Goal: Task Accomplishment & Management: Use online tool/utility

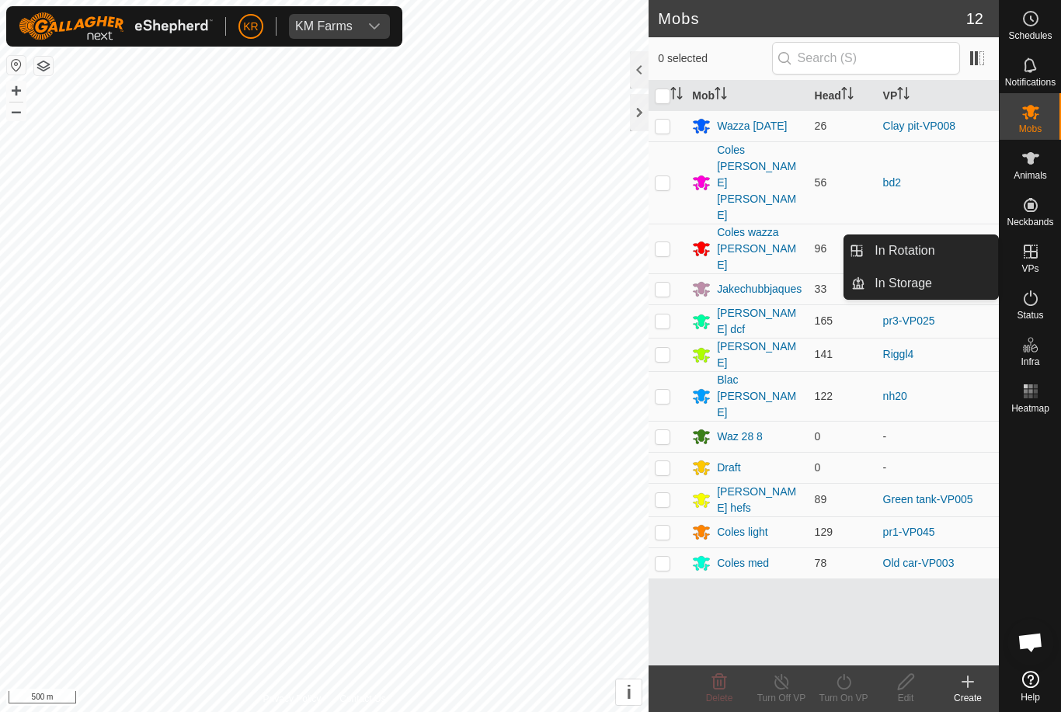
click at [941, 245] on link "In Rotation" at bounding box center [931, 250] width 133 height 31
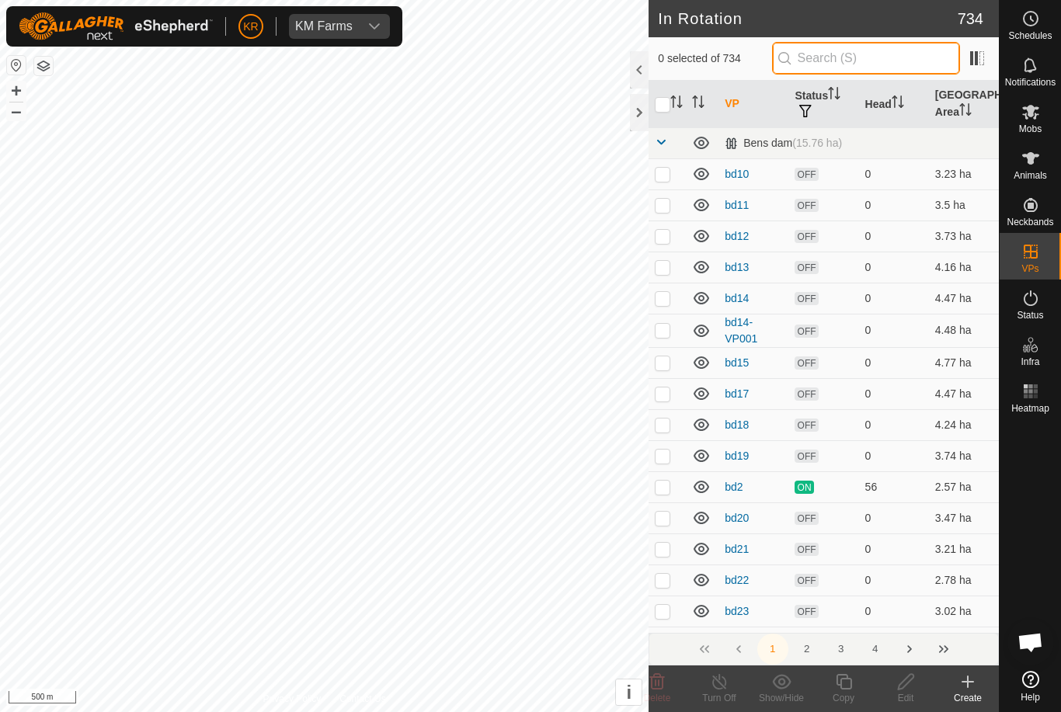
click at [888, 61] on input "text" at bounding box center [866, 58] width 188 height 33
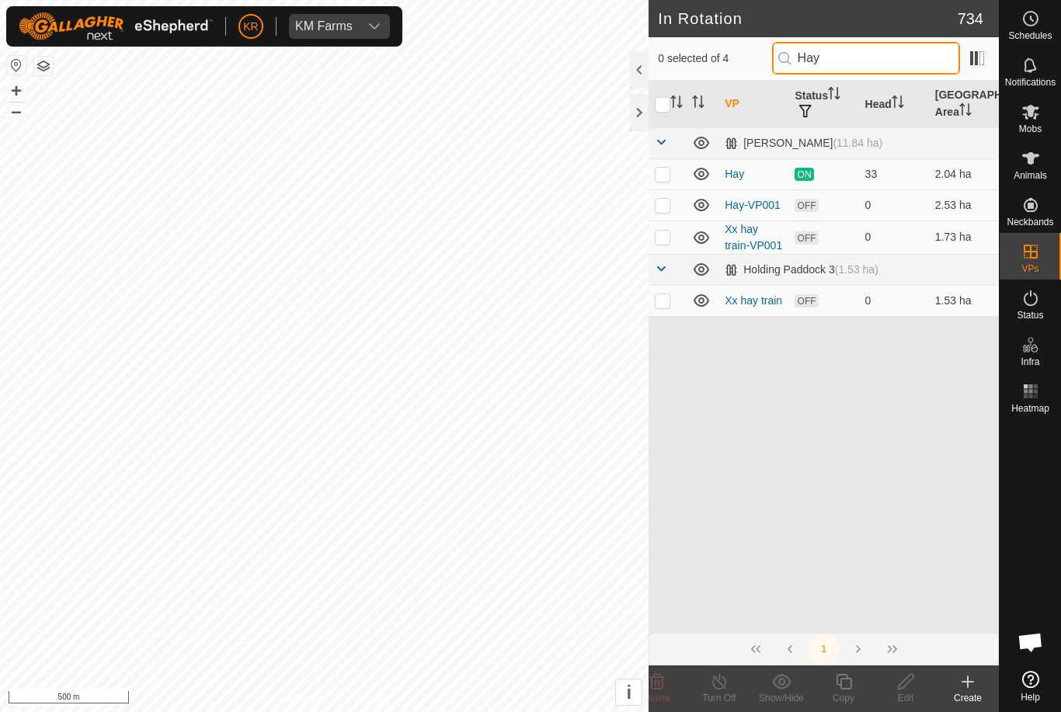
type input "Hay"
click at [676, 210] on td at bounding box center [667, 205] width 37 height 31
checkbox input "true"
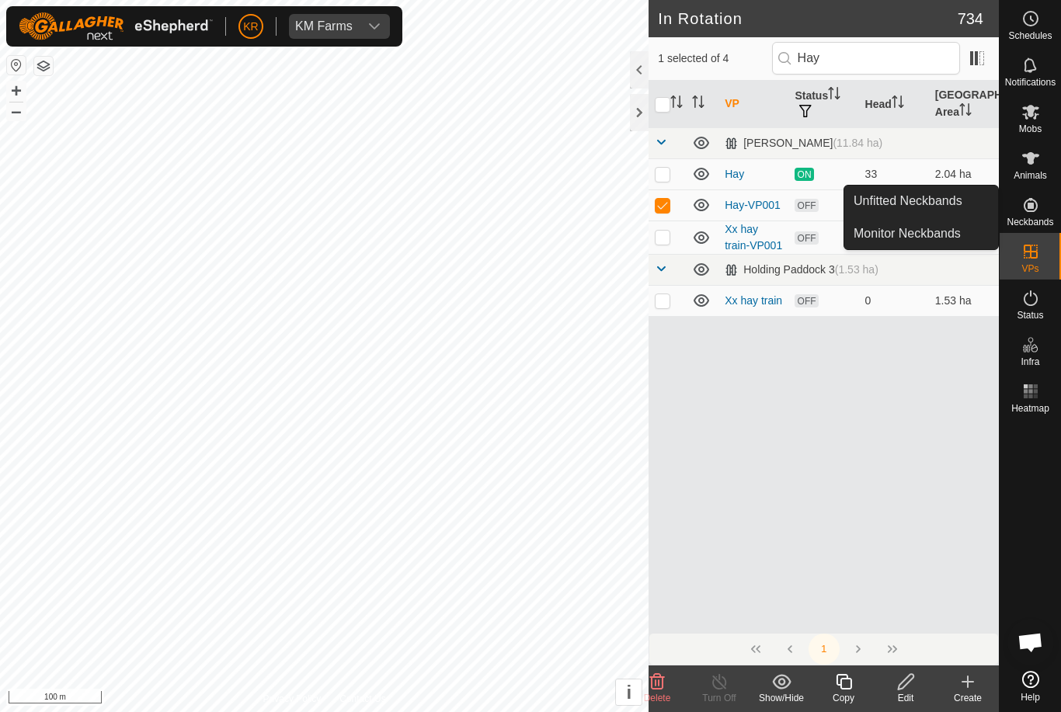
click at [944, 202] on span "Unfitted Neckbands" at bounding box center [908, 201] width 109 height 19
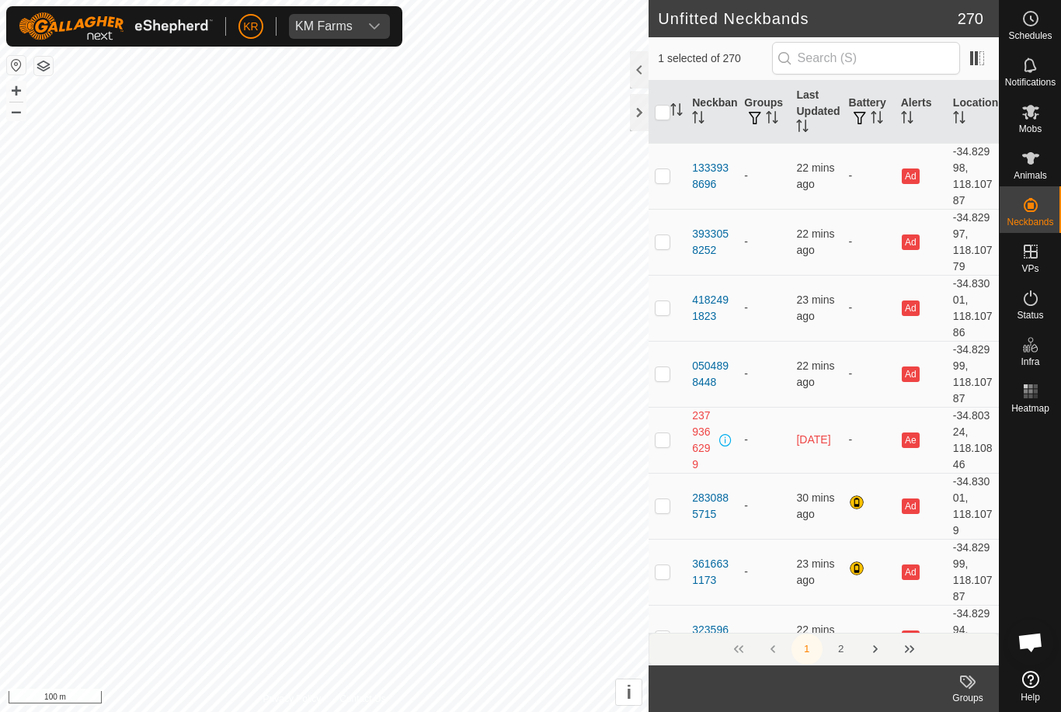
checkbox input "true"
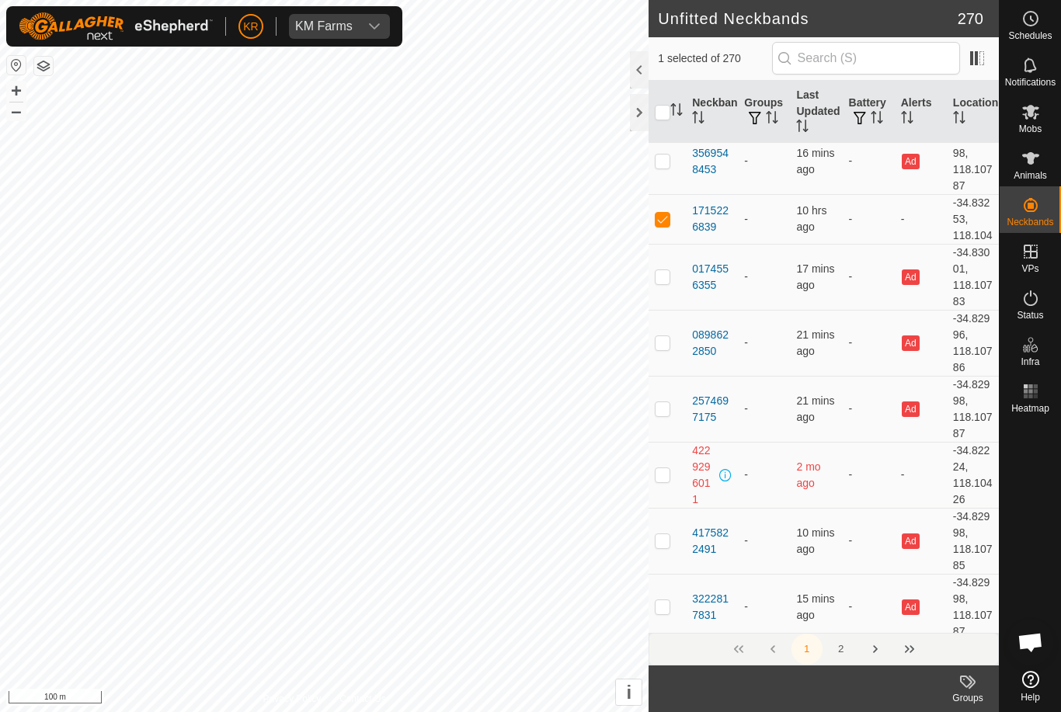
scroll to position [5869, 0]
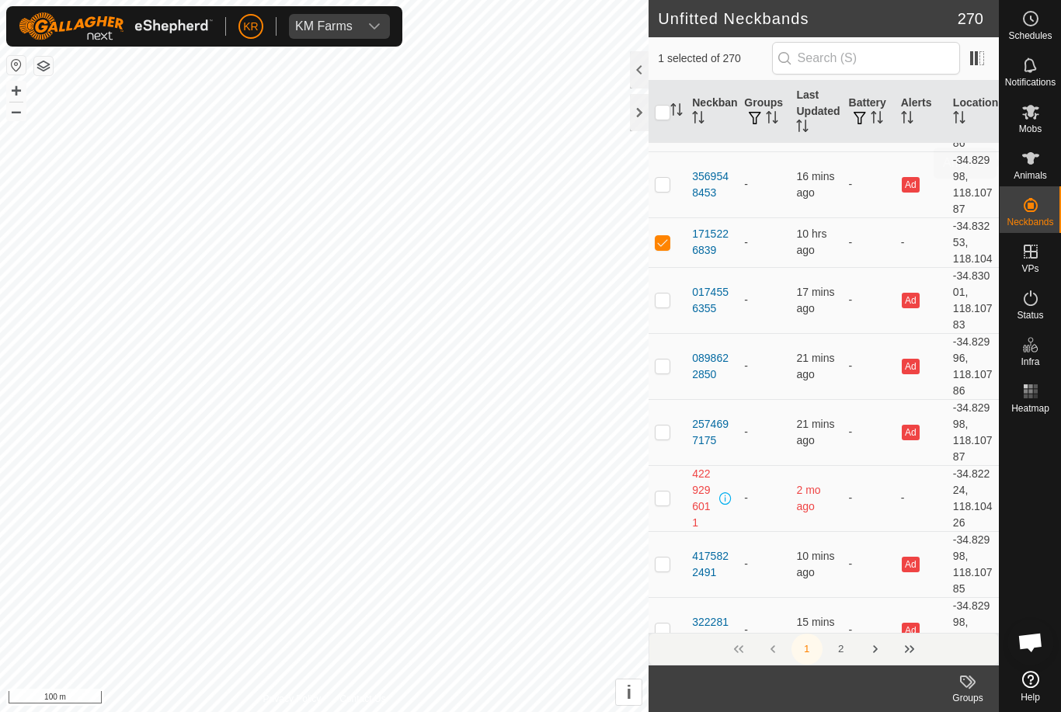
click at [1054, 169] on div "Animals" at bounding box center [1030, 163] width 61 height 47
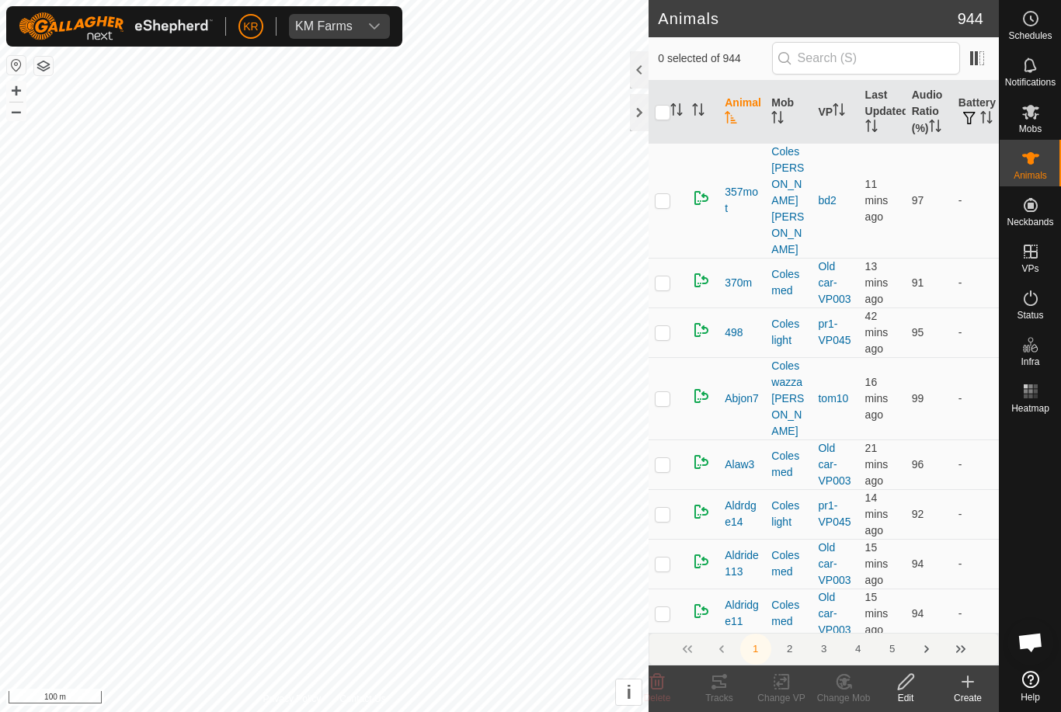
click at [952, 684] on create-svg-icon at bounding box center [968, 682] width 62 height 19
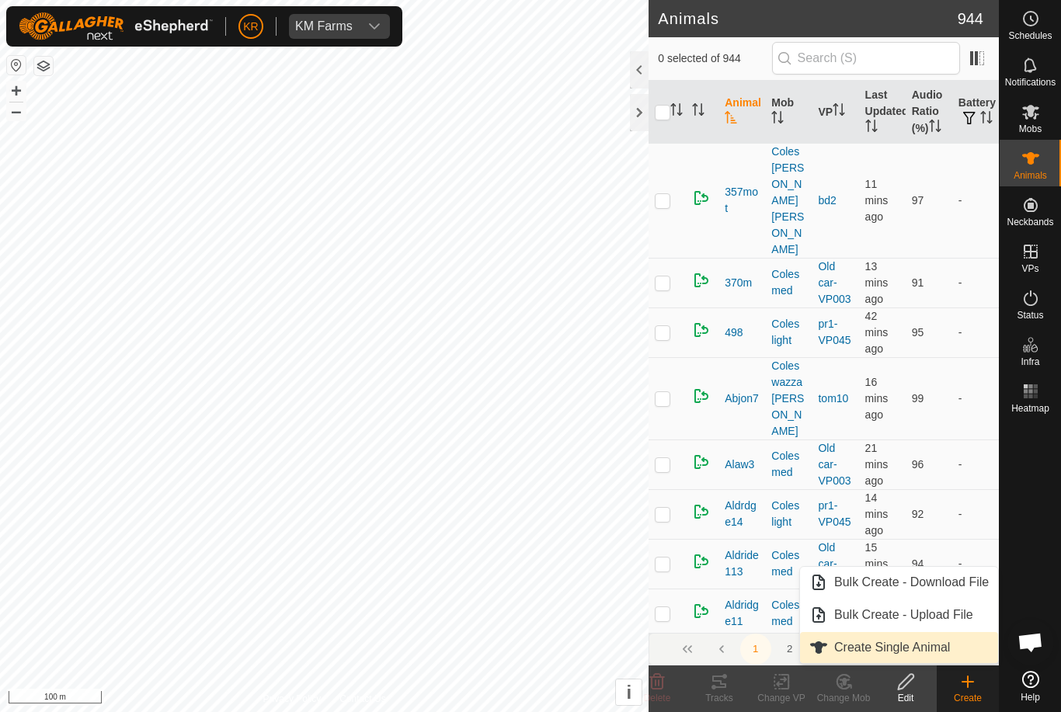
click at [932, 653] on span "Create Single Animal" at bounding box center [892, 647] width 116 height 19
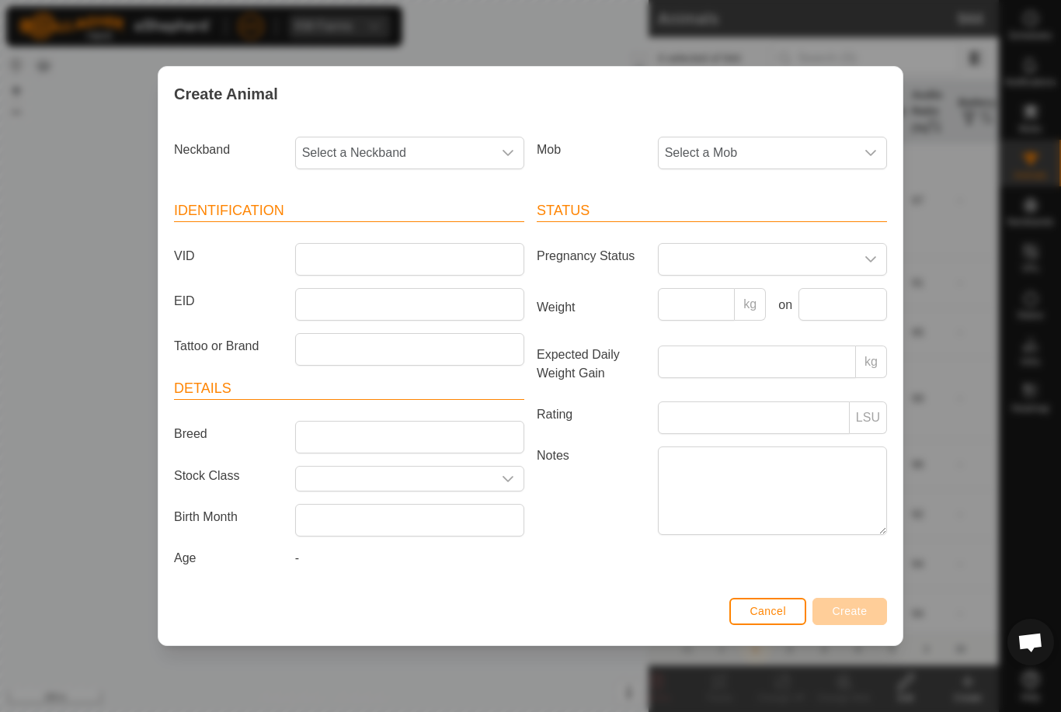
click at [428, 141] on span "Select a Neckband" at bounding box center [394, 152] width 197 height 31
type input "17152"
click at [405, 224] on li "1715226839" at bounding box center [411, 232] width 228 height 31
click at [793, 143] on span "Select a Mob" at bounding box center [757, 152] width 197 height 31
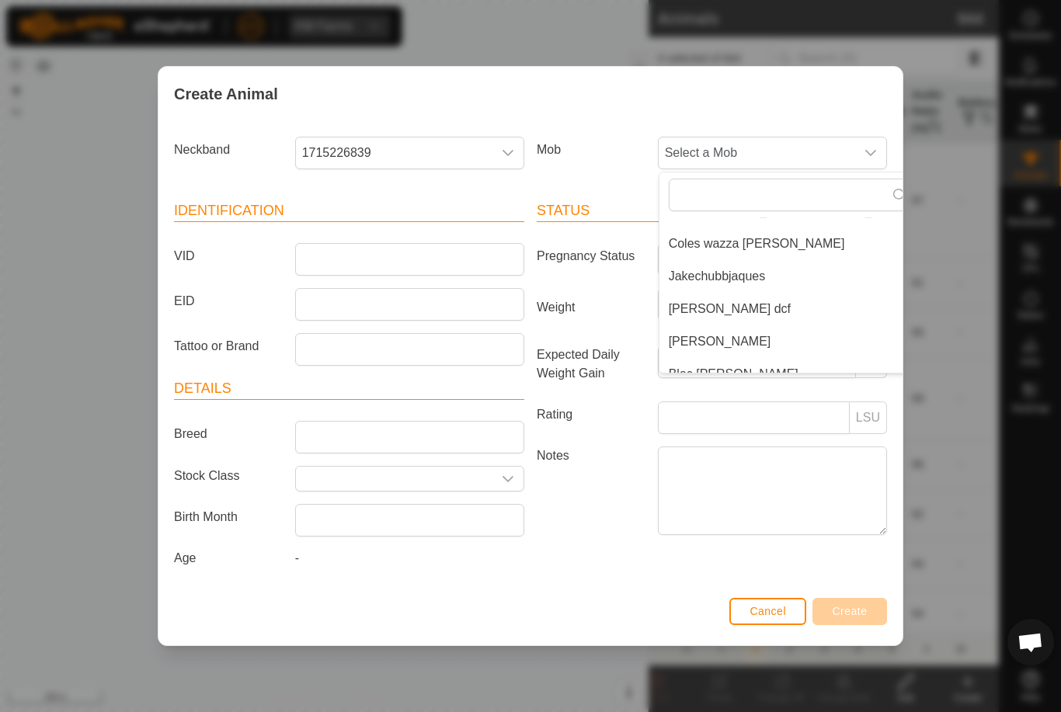
scroll to position [89, 0]
click at [744, 274] on span "Jakechubbjaques" at bounding box center [717, 275] width 97 height 19
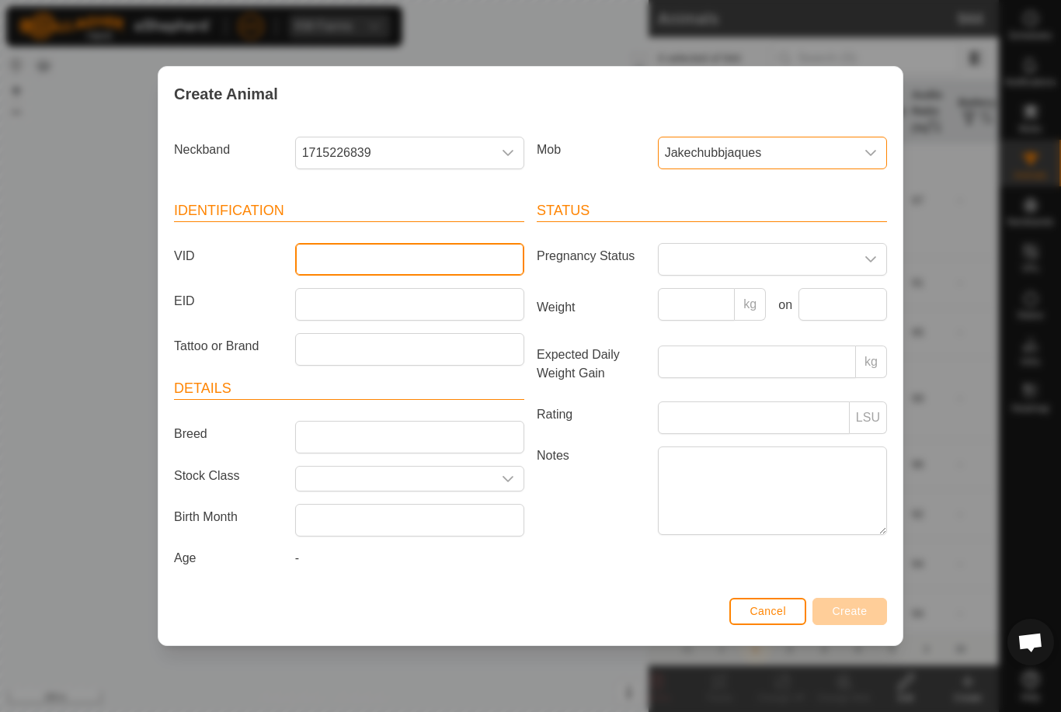
click at [412, 247] on input "VID" at bounding box center [409, 259] width 229 height 33
type input "Unki"
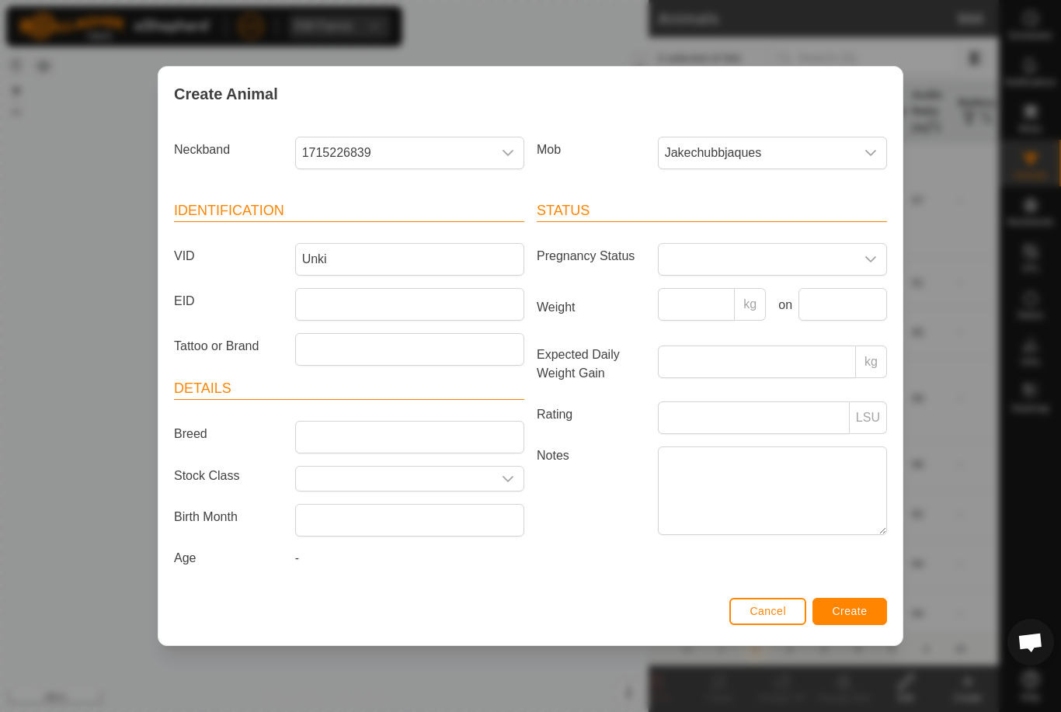
click at [867, 607] on button "Create" at bounding box center [849, 611] width 75 height 27
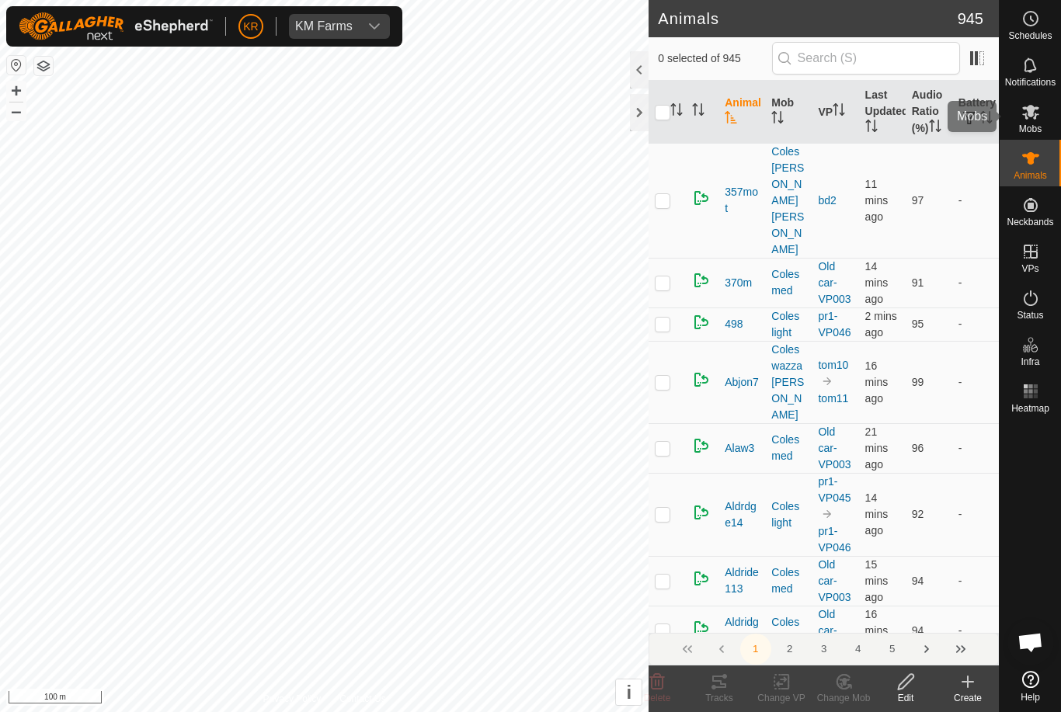
click at [1039, 119] on icon at bounding box center [1030, 112] width 19 height 19
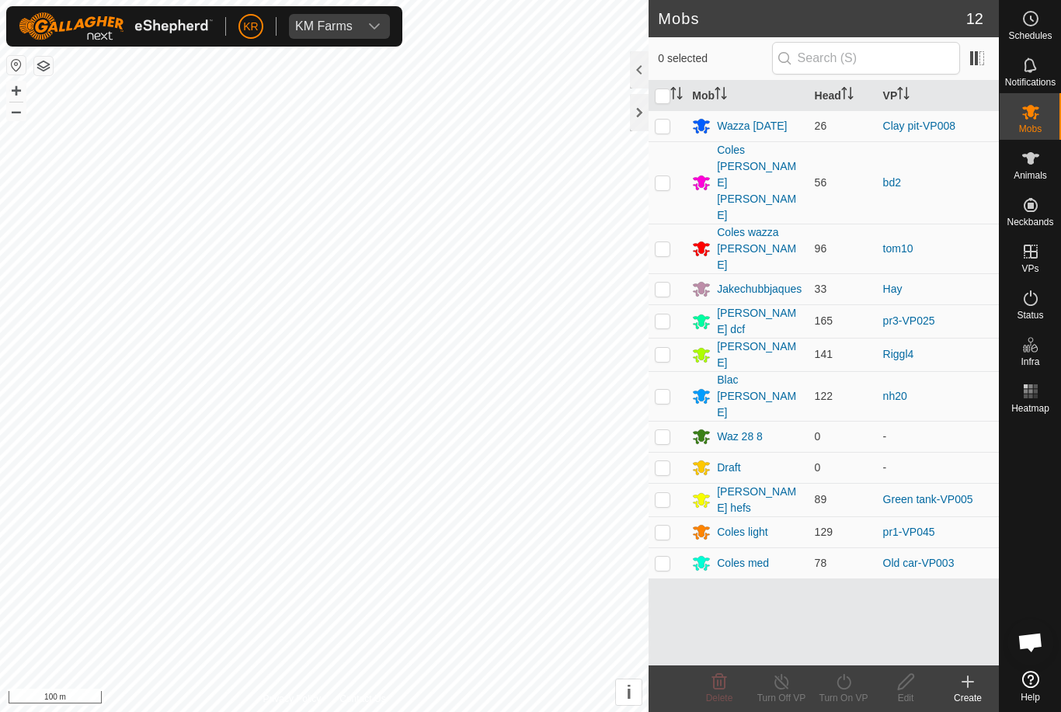
click at [663, 283] on p-checkbox at bounding box center [663, 289] width 16 height 12
checkbox input "true"
click at [851, 690] on icon at bounding box center [843, 682] width 19 height 19
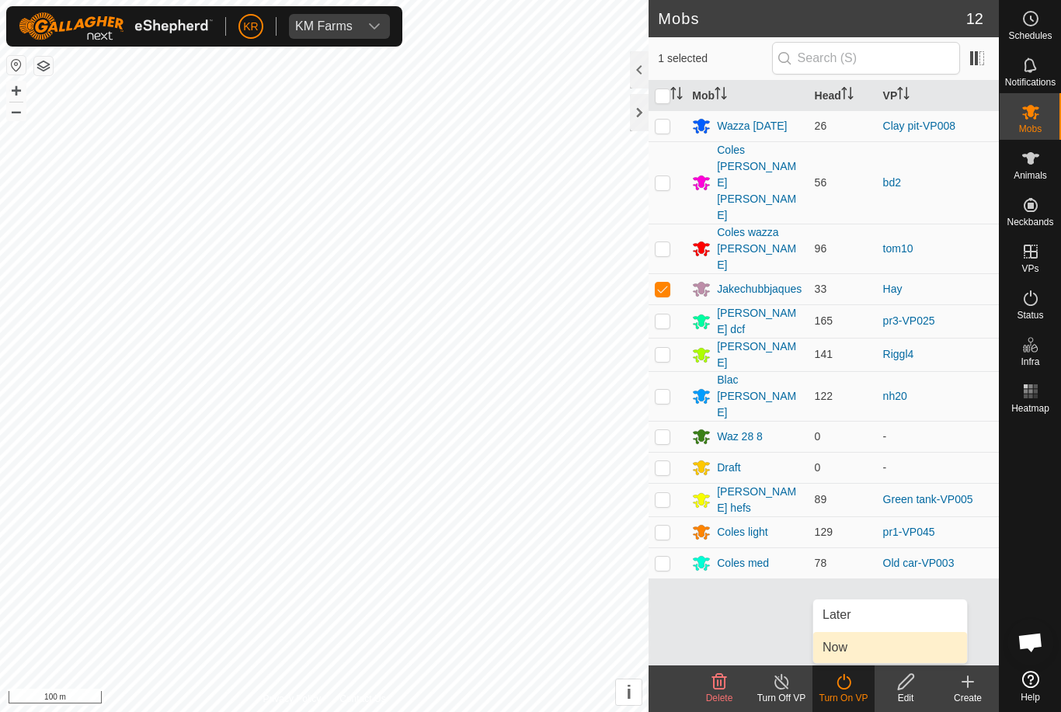
click at [851, 650] on link "Now" at bounding box center [890, 647] width 154 height 31
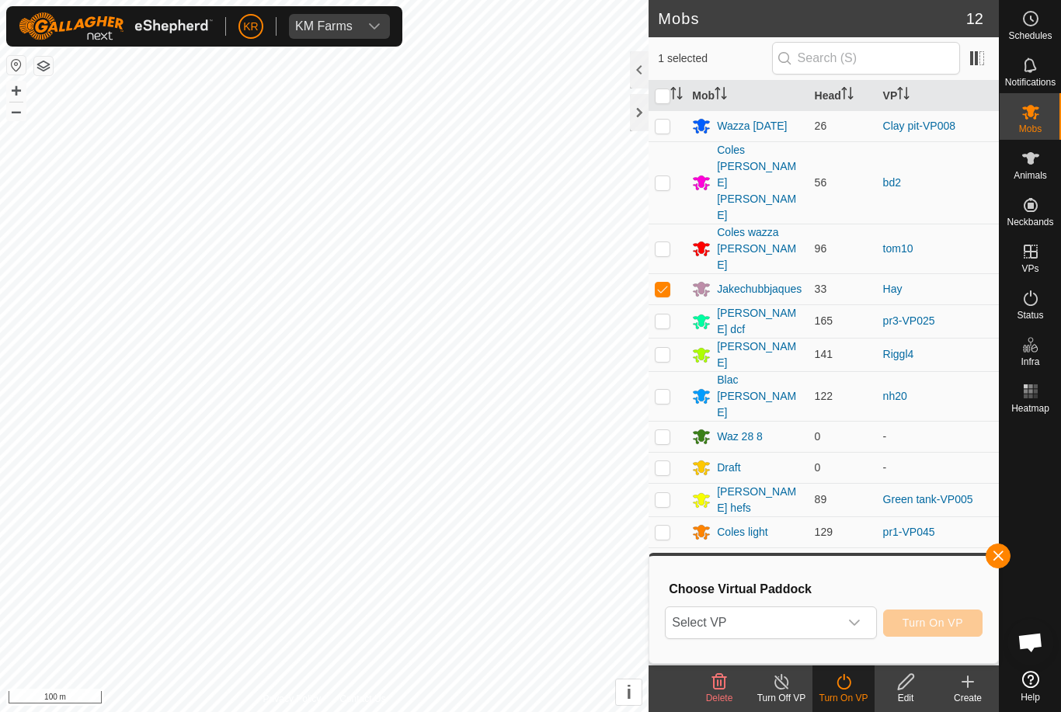
click at [847, 623] on div "dropdown trigger" at bounding box center [854, 622] width 31 height 31
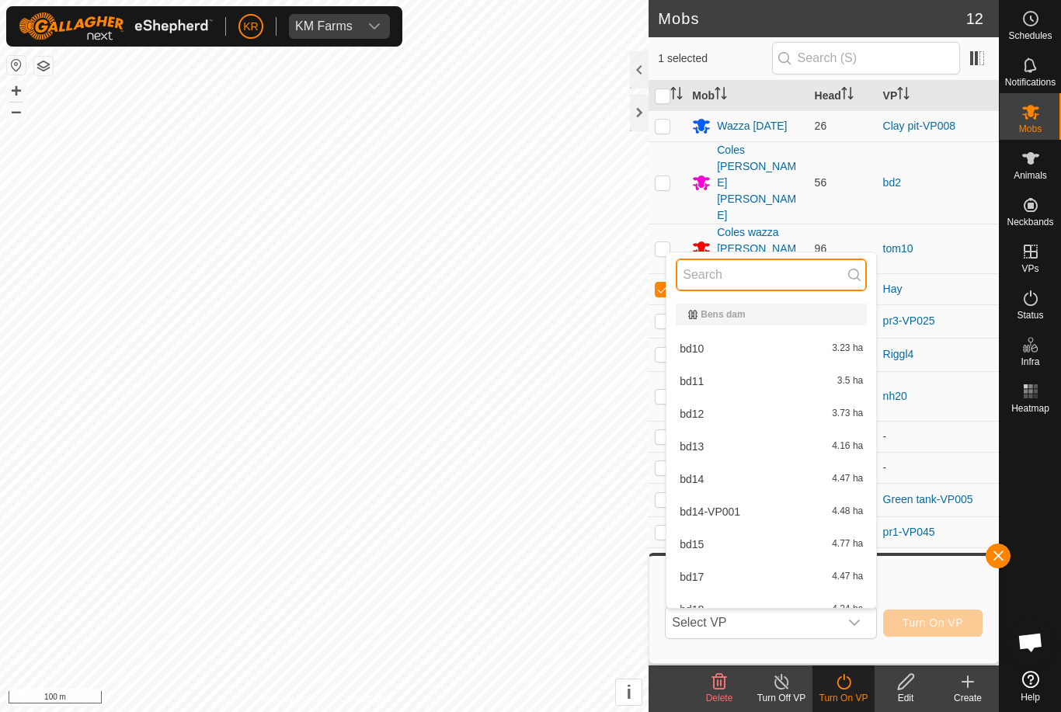
click at [749, 285] on input "text" at bounding box center [771, 275] width 191 height 33
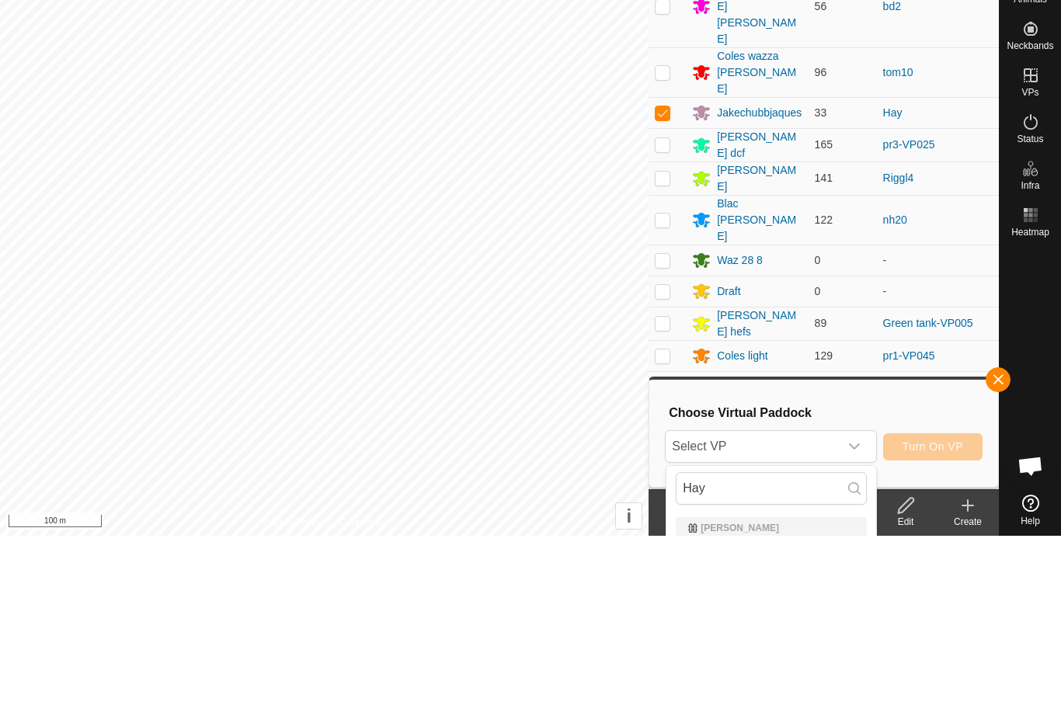
scroll to position [176, 0]
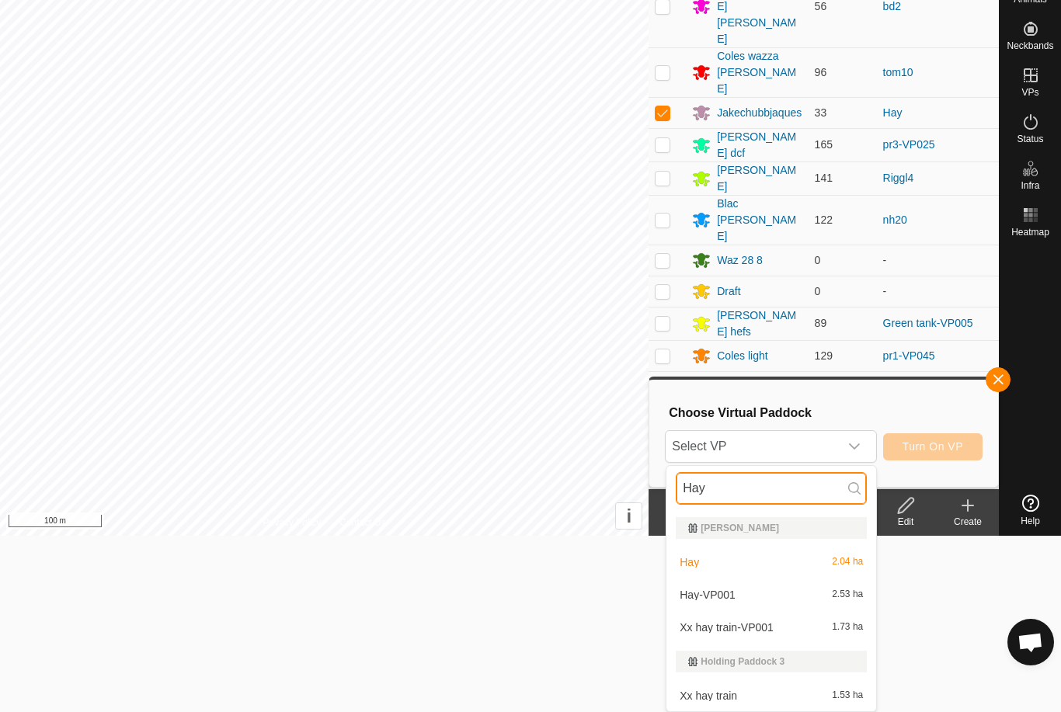
type input "Hay"
click at [736, 597] on span "Hay-VP001" at bounding box center [708, 595] width 56 height 11
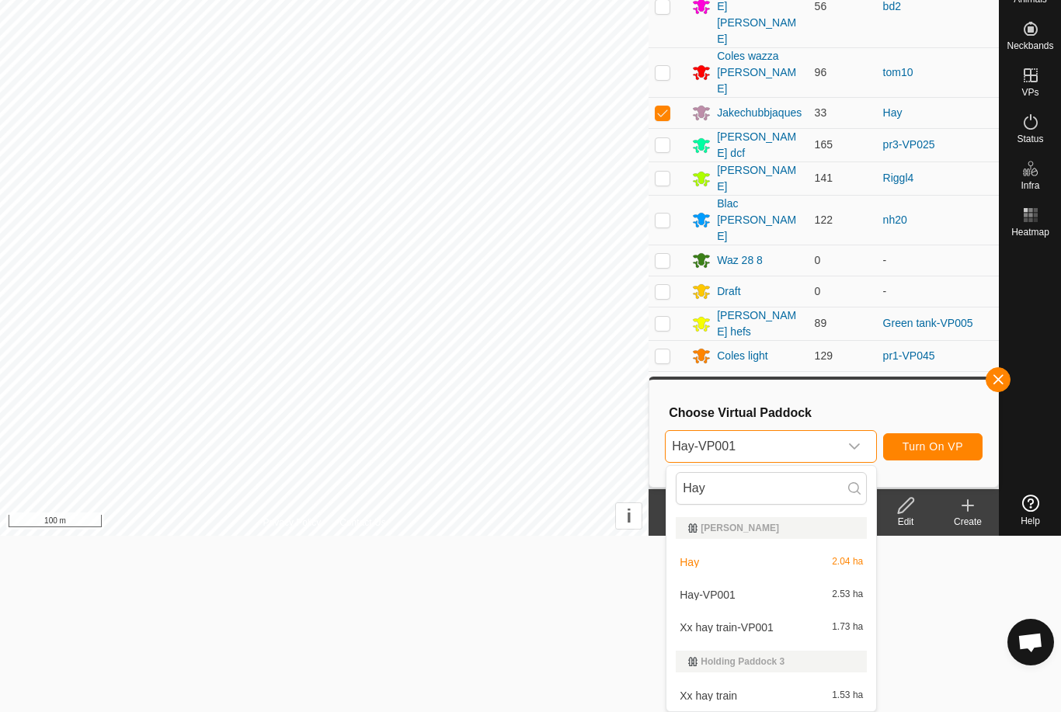
scroll to position [0, 0]
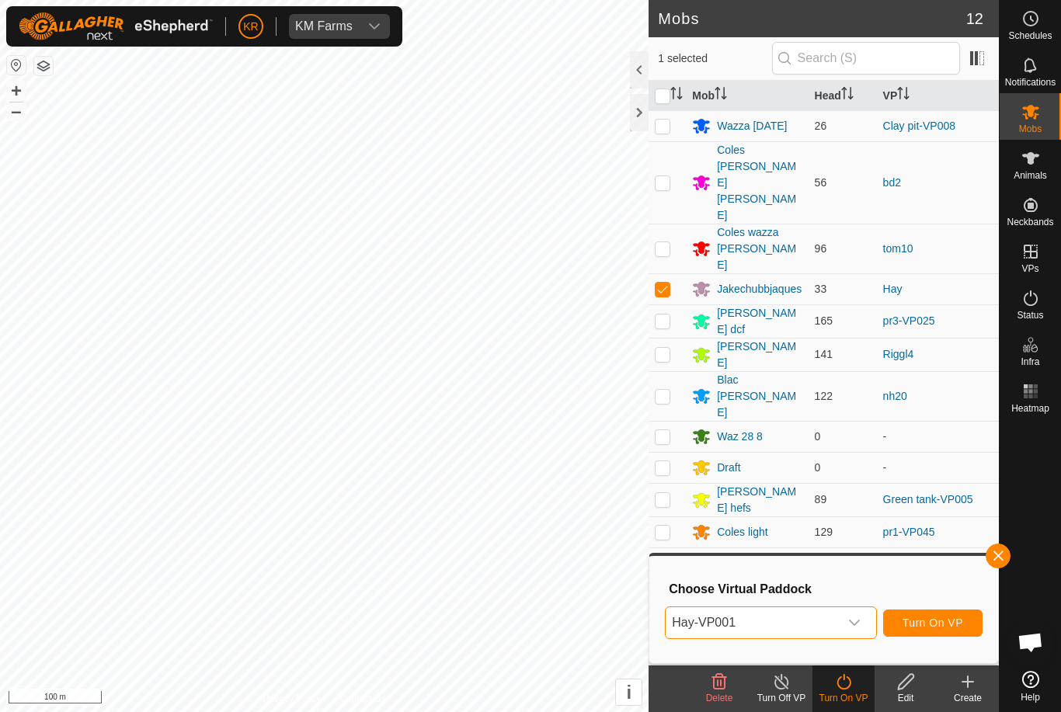
click at [937, 621] on span "Turn On VP" at bounding box center [933, 623] width 61 height 12
